Goal: Obtain resource: Obtain resource

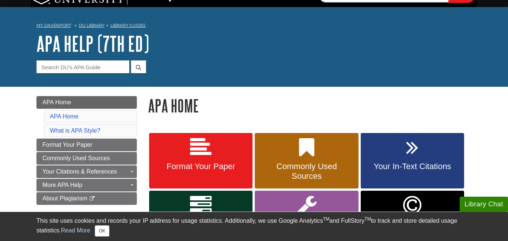
scroll to position [17, 0]
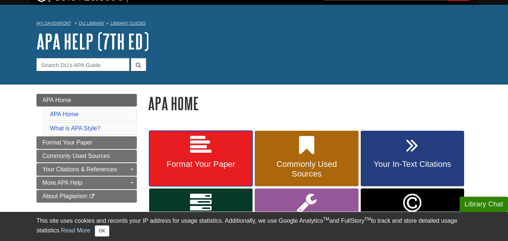
click at [215, 154] on link "Format Your Paper" at bounding box center [200, 159] width 103 height 56
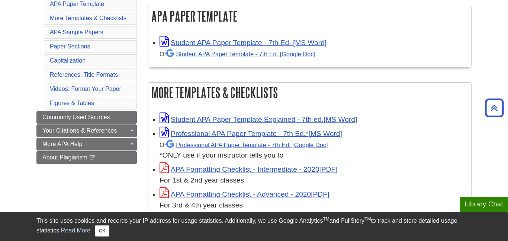
scroll to position [141, 0]
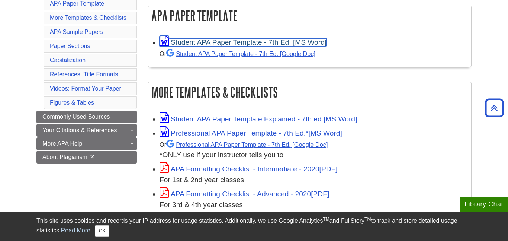
click at [307, 41] on link "Student APA Paper Template - 7th Ed. [MS Word]" at bounding box center [243, 42] width 167 height 8
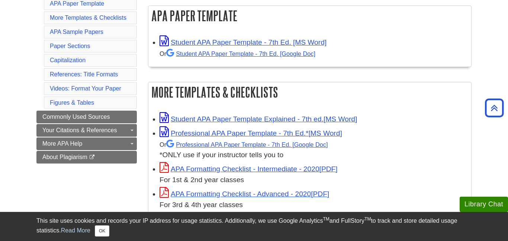
click at [324, 72] on div "APA Paper Template Student APA Paper Template - 7th Ed. [MS Word] Or Student AP…" at bounding box center [310, 40] width 324 height 69
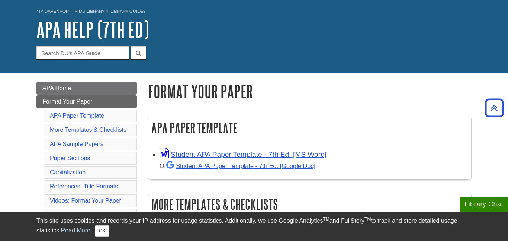
scroll to position [14, 0]
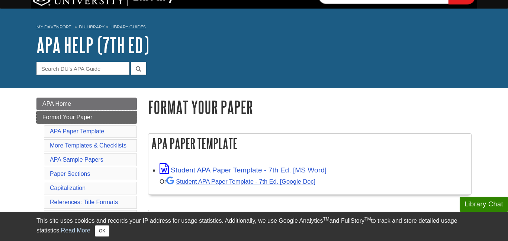
click at [105, 116] on link "Format Your Paper" at bounding box center [86, 117] width 100 height 13
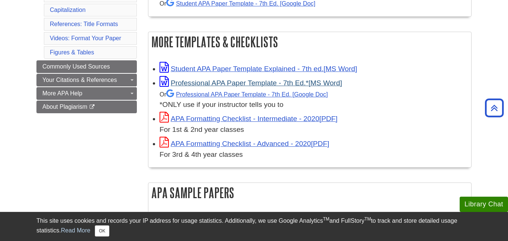
scroll to position [191, 0]
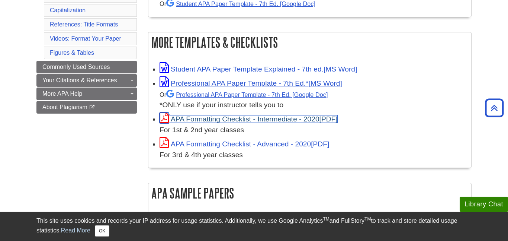
click at [277, 118] on link "APA Formatting Checklist - Intermediate - 2020" at bounding box center [249, 119] width 178 height 8
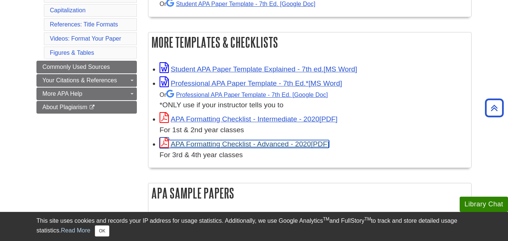
click at [250, 141] on link "APA Formatting Checklist - Advanced - 2020" at bounding box center [245, 144] width 170 height 8
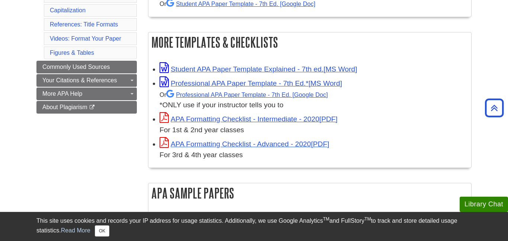
click at [374, 163] on div "Student APA Paper Template Explained - 7th ed. Professional APA Paper Template …" at bounding box center [309, 112] width 323 height 110
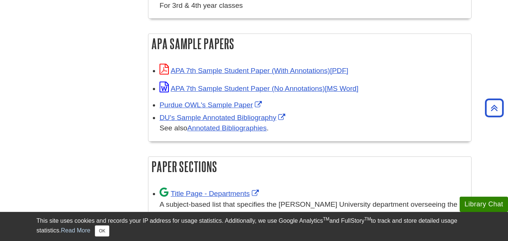
scroll to position [341, 0]
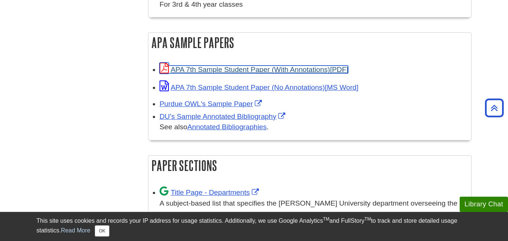
click at [230, 67] on link "APA 7th Sample Student Paper (With Annotations)" at bounding box center [254, 69] width 189 height 8
